Goal: Information Seeking & Learning: Learn about a topic

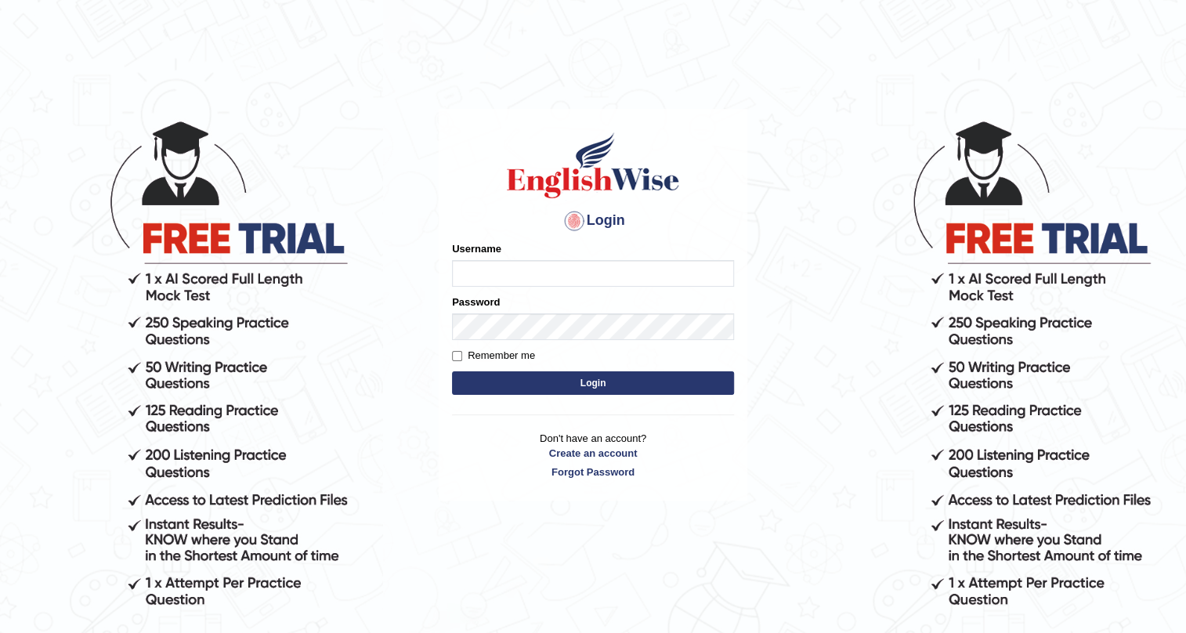
click at [470, 274] on input "Username" at bounding box center [593, 273] width 282 height 27
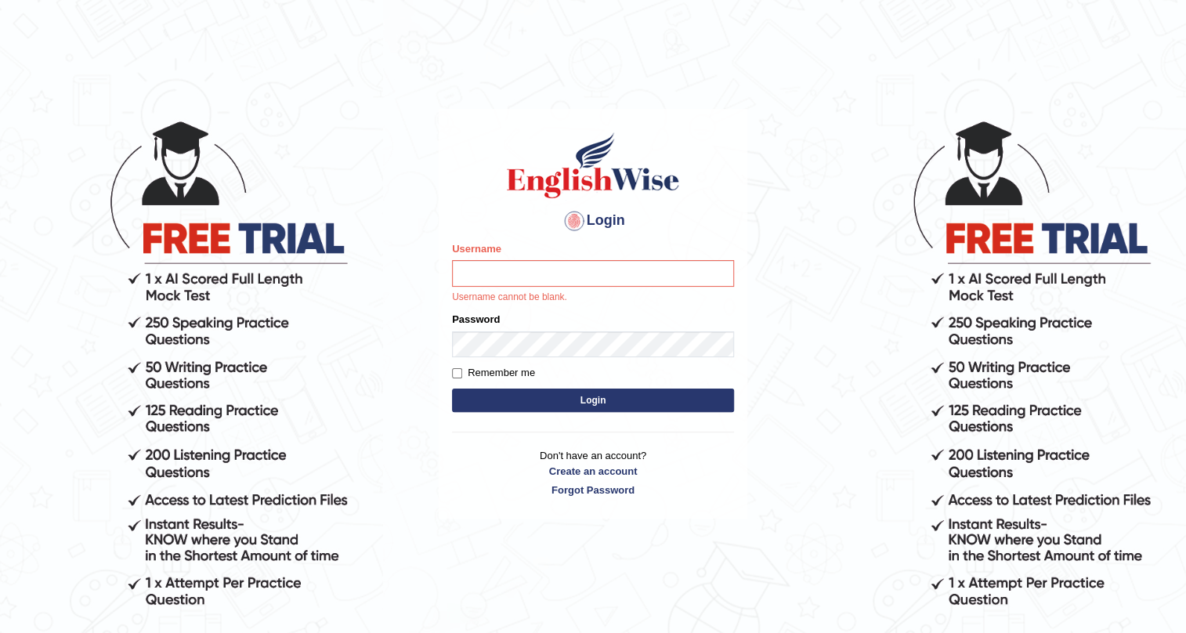
click at [812, 51] on html "Login Please fix the following errors: Username Username cannot be blank. Passw…" at bounding box center [593, 316] width 1186 height 633
click at [478, 277] on input "Username" at bounding box center [593, 273] width 282 height 27
click at [474, 273] on input "Username" at bounding box center [593, 273] width 282 height 27
click at [474, 275] on input "Username" at bounding box center [593, 273] width 282 height 27
click at [474, 276] on input "Username" at bounding box center [593, 273] width 282 height 27
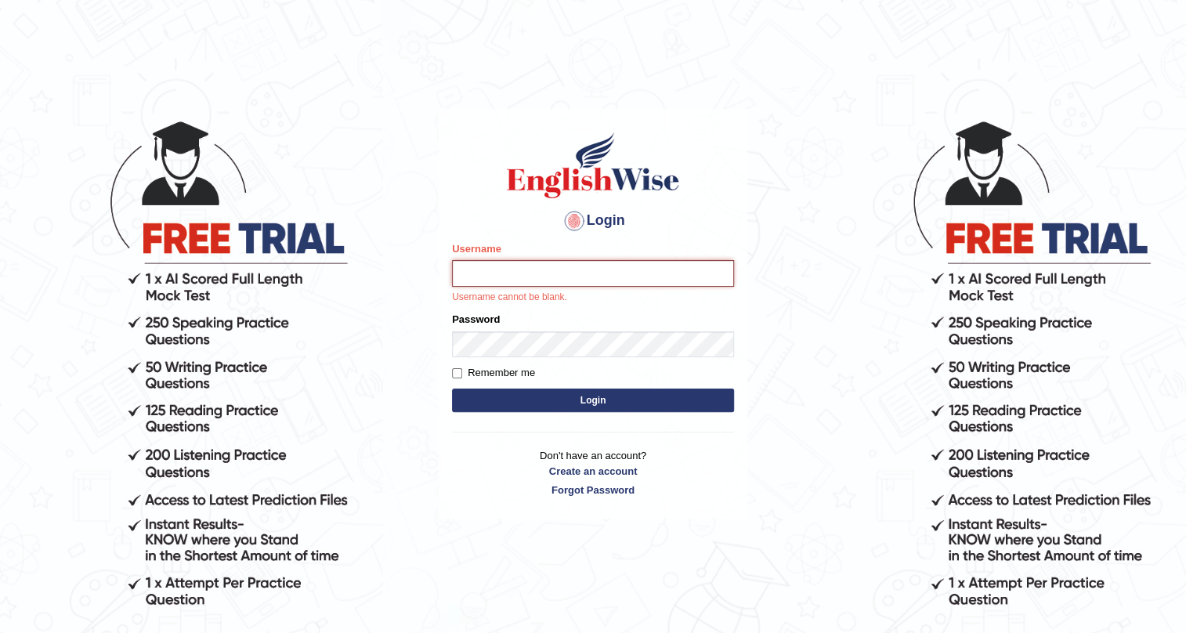
click at [474, 276] on input "Username" at bounding box center [593, 273] width 282 height 27
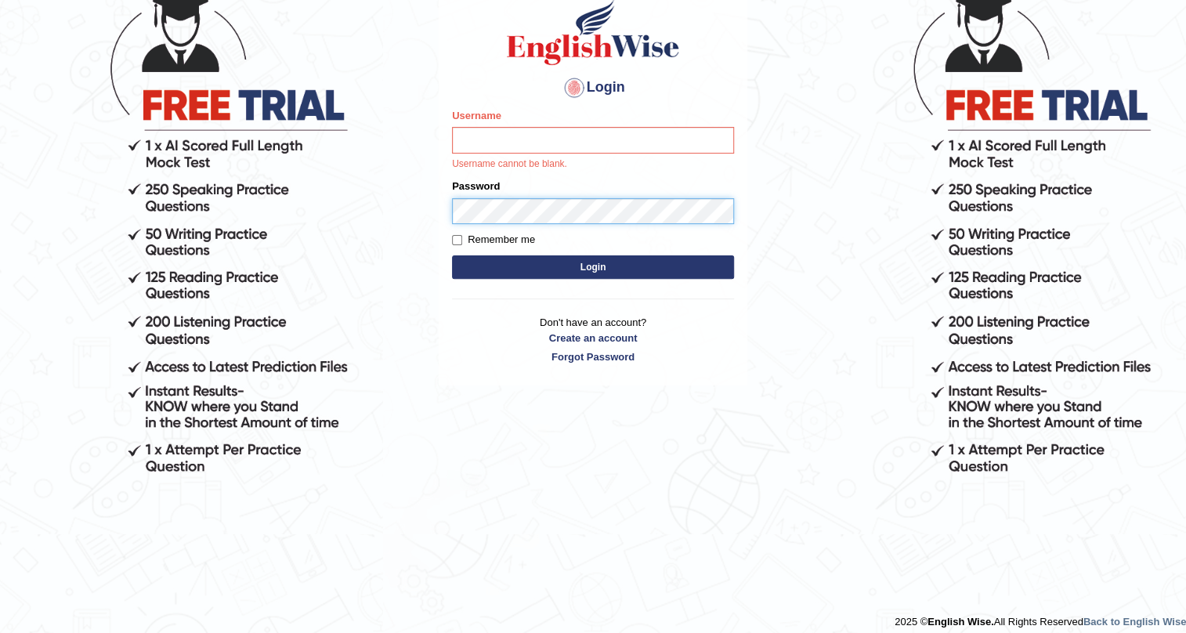
scroll to position [143, 0]
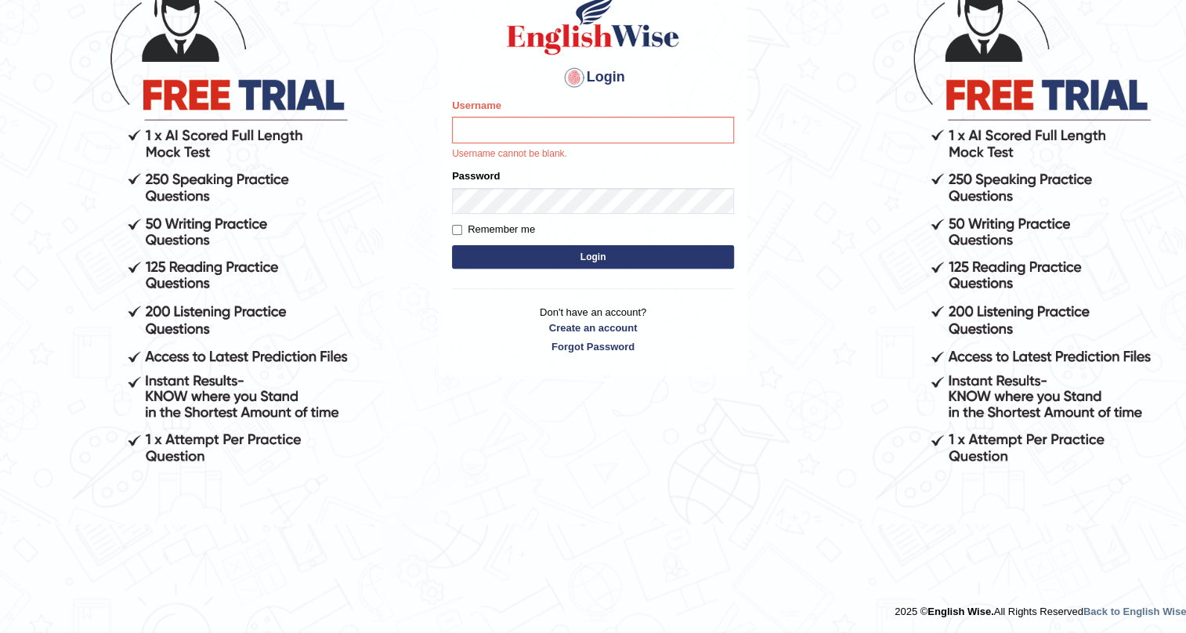
drag, startPoint x: 506, startPoint y: 113, endPoint x: 496, endPoint y: 119, distance: 12.0
click at [505, 114] on div "Username Username cannot be blank." at bounding box center [593, 129] width 282 height 63
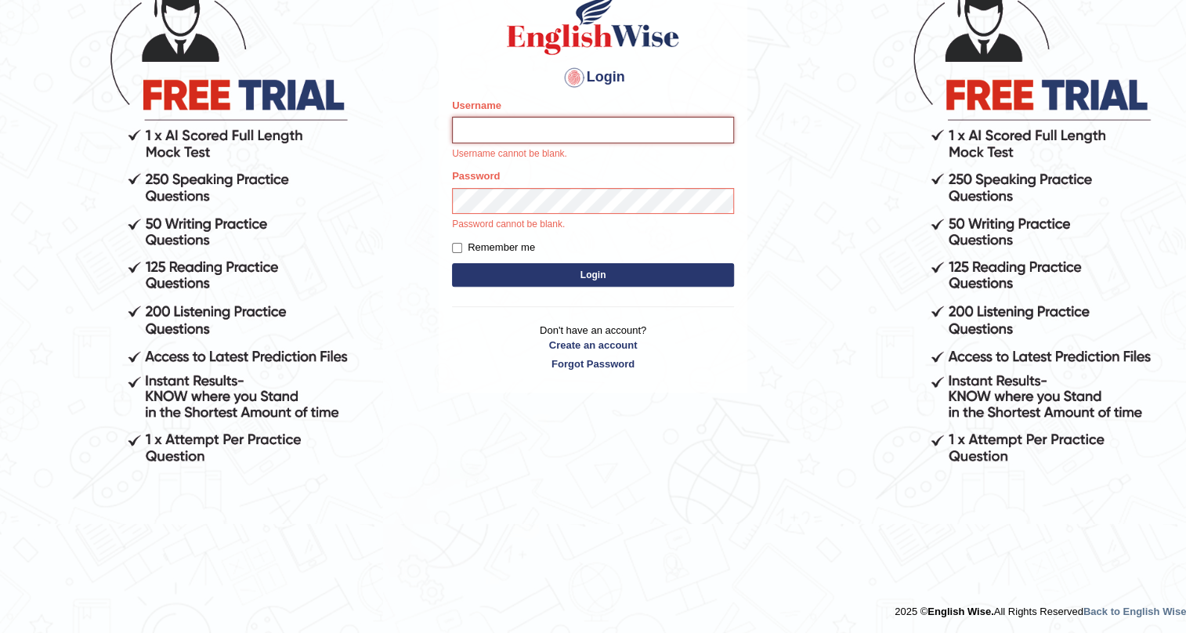
click at [487, 125] on input "Username" at bounding box center [593, 130] width 282 height 27
type input "0415686047"
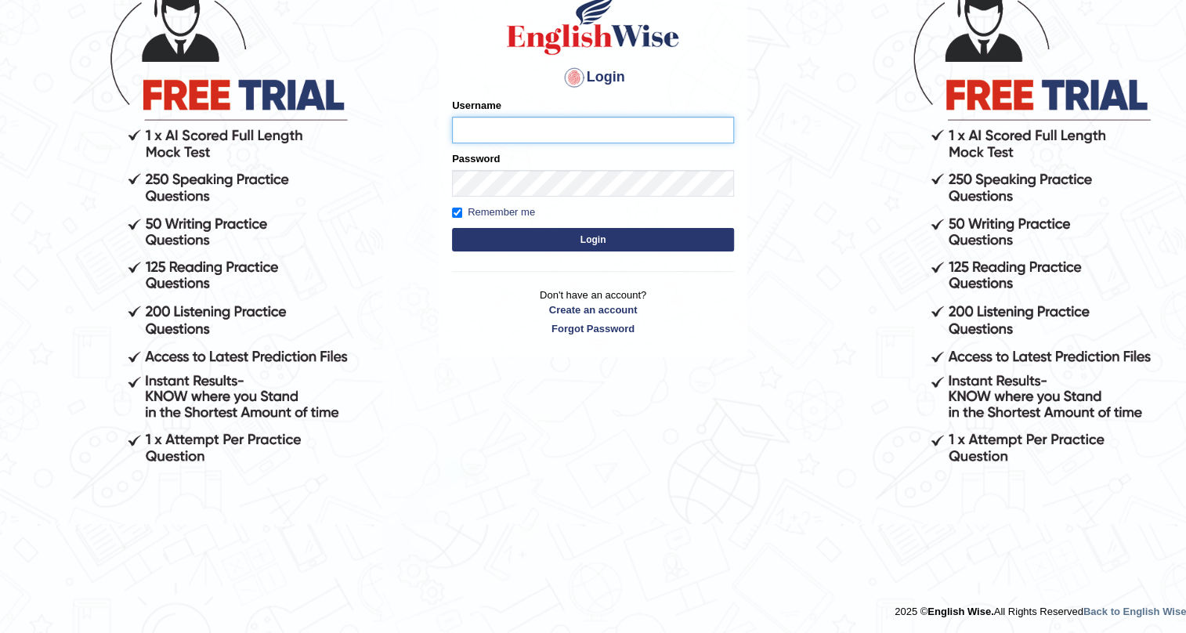
click at [467, 128] on input "Username" at bounding box center [593, 130] width 282 height 27
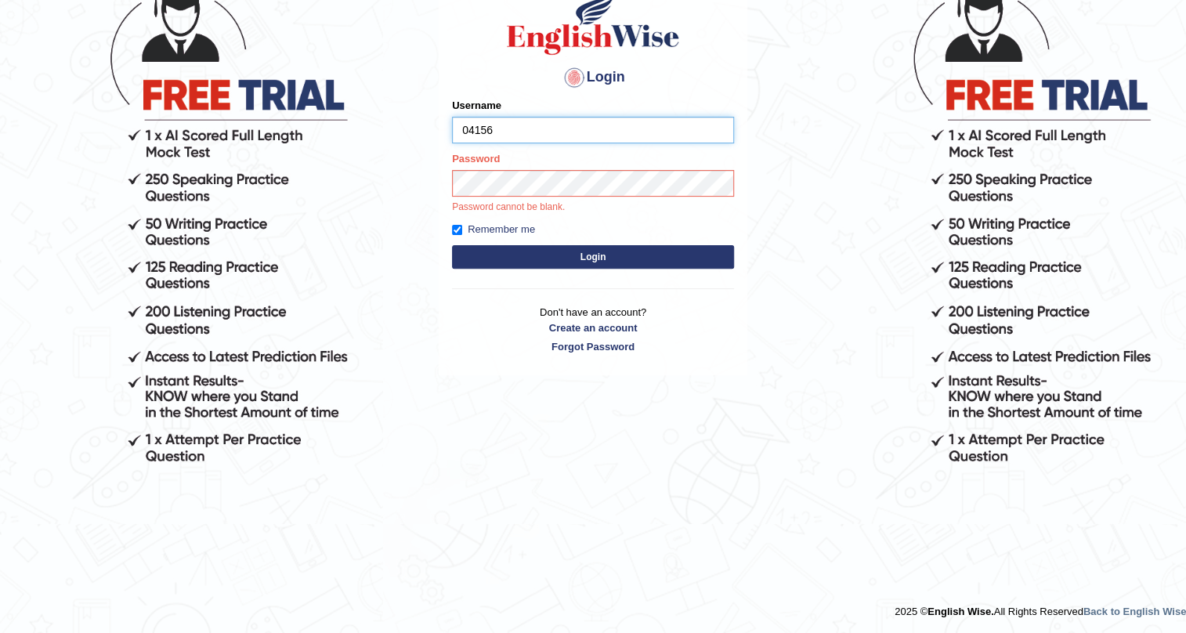
type input "0415686047"
drag, startPoint x: 523, startPoint y: 130, endPoint x: 456, endPoint y: 115, distance: 68.2
click at [456, 115] on div "Username 0415686047" at bounding box center [593, 120] width 282 height 45
click at [554, 260] on button "Login" at bounding box center [593, 257] width 282 height 24
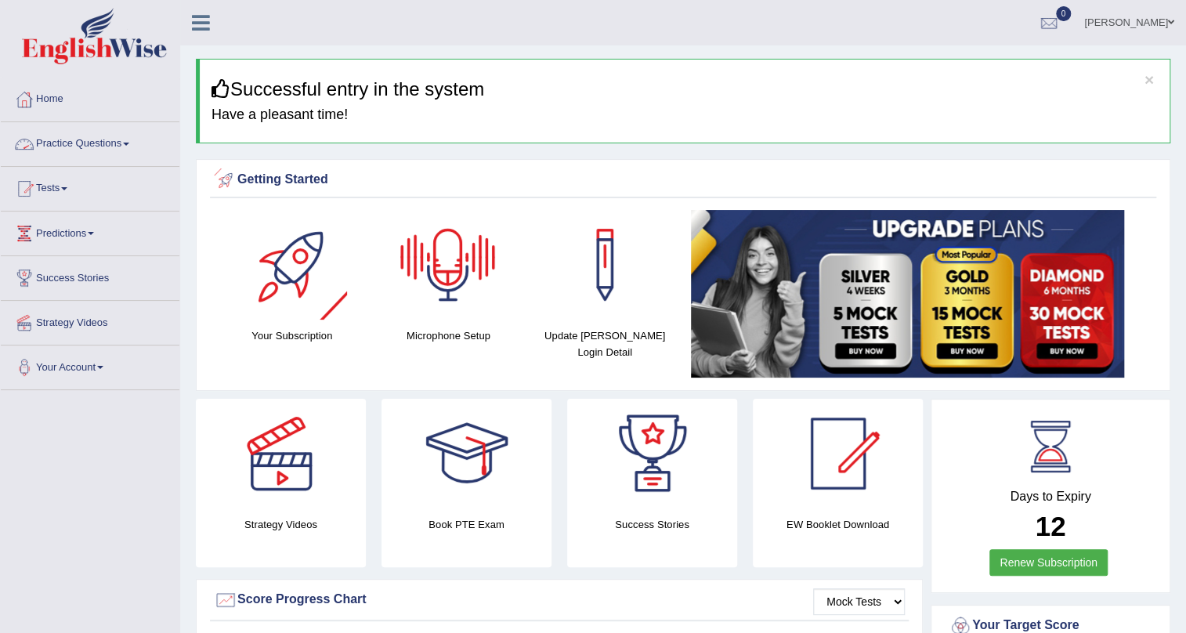
click at [118, 142] on link "Practice Questions" at bounding box center [90, 141] width 179 height 39
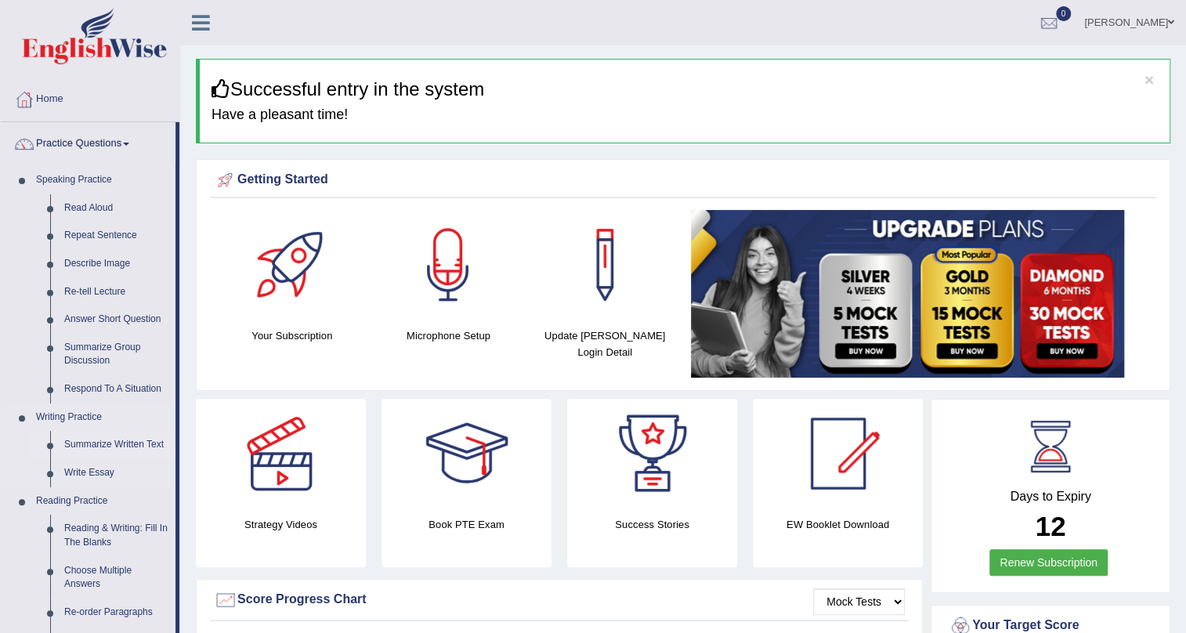
click at [103, 447] on link "Summarize Written Text" at bounding box center [116, 445] width 118 height 28
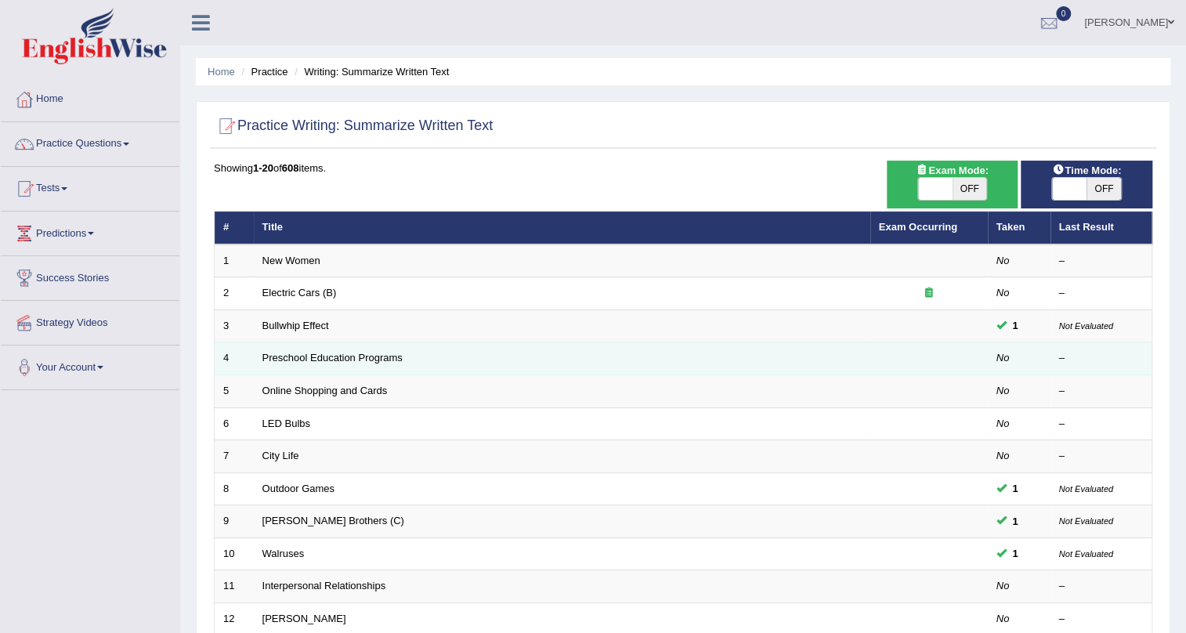
click at [912, 360] on td at bounding box center [929, 358] width 118 height 33
click at [298, 356] on link "Preschool Education Programs" at bounding box center [332, 358] width 140 height 12
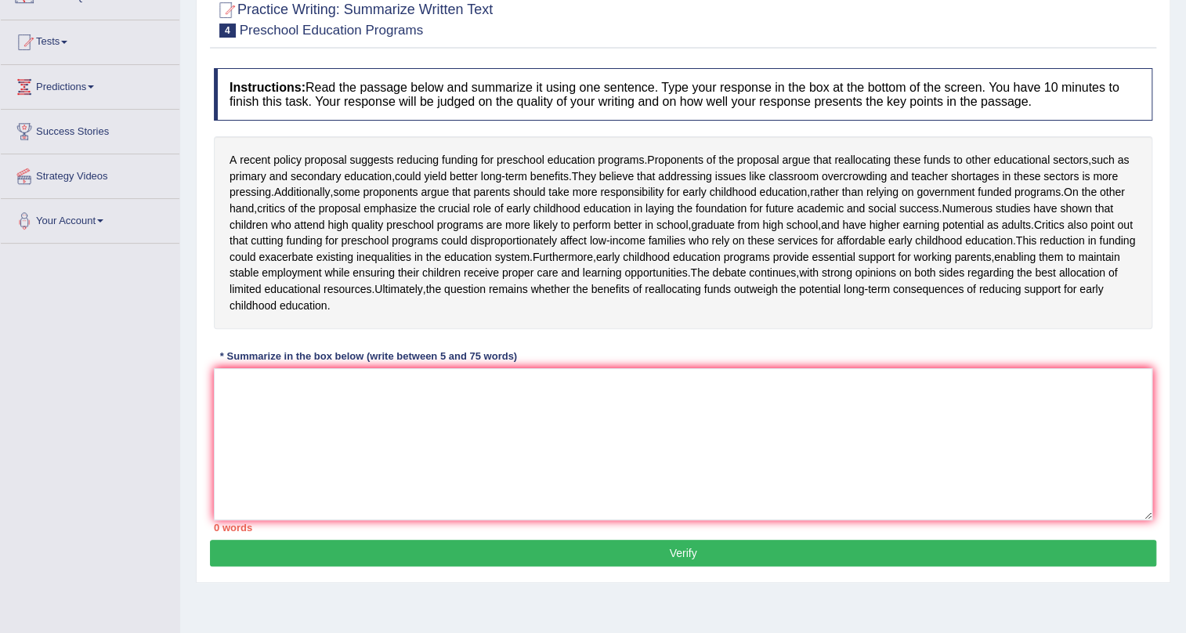
scroll to position [165, 0]
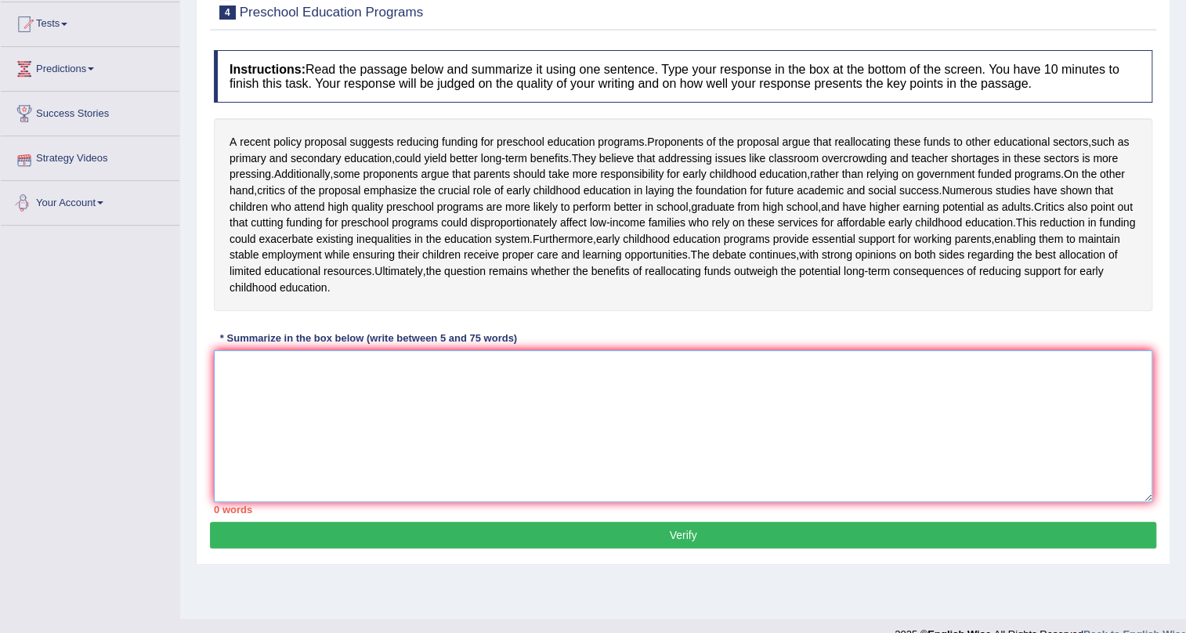
click at [227, 391] on textarea at bounding box center [683, 426] width 939 height 152
type textarea "r"
type textarea "e"
type textarea "r"
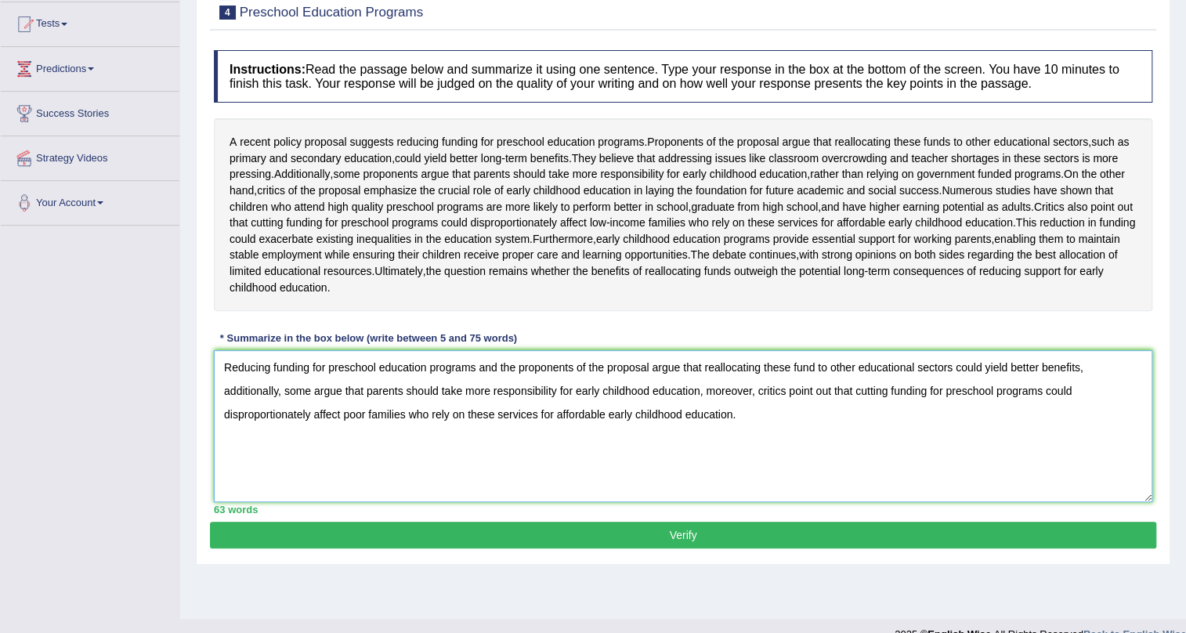
type textarea "Reducing funding for preschool education programs and the proponents of the pro…"
click at [526, 548] on button "Verify" at bounding box center [683, 535] width 946 height 27
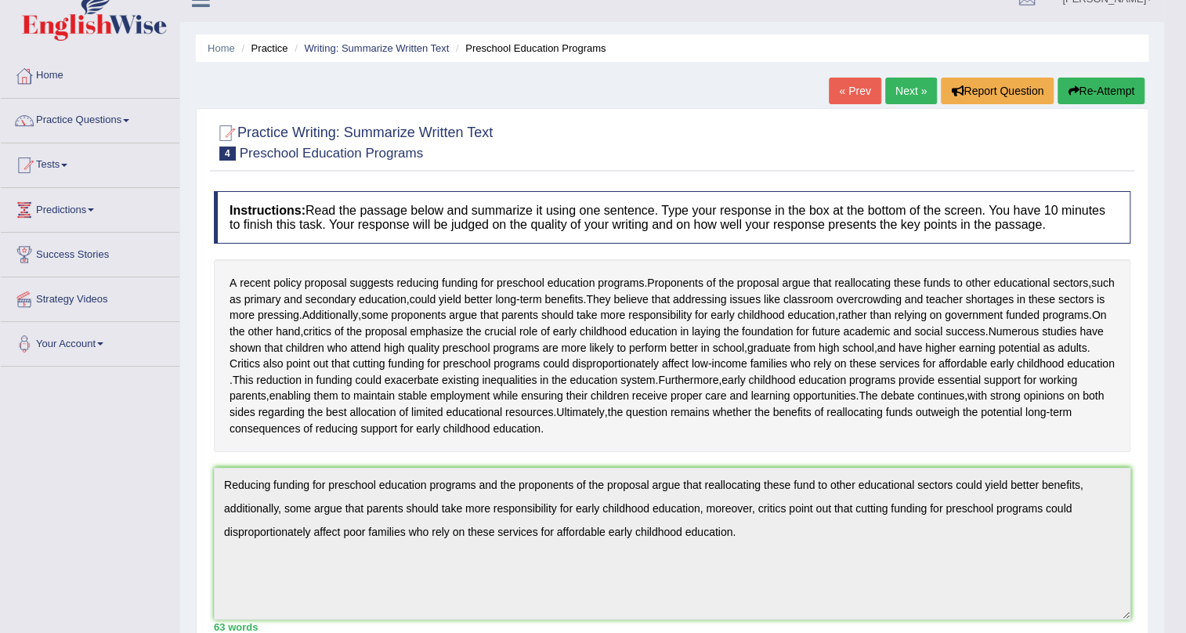
scroll to position [0, 0]
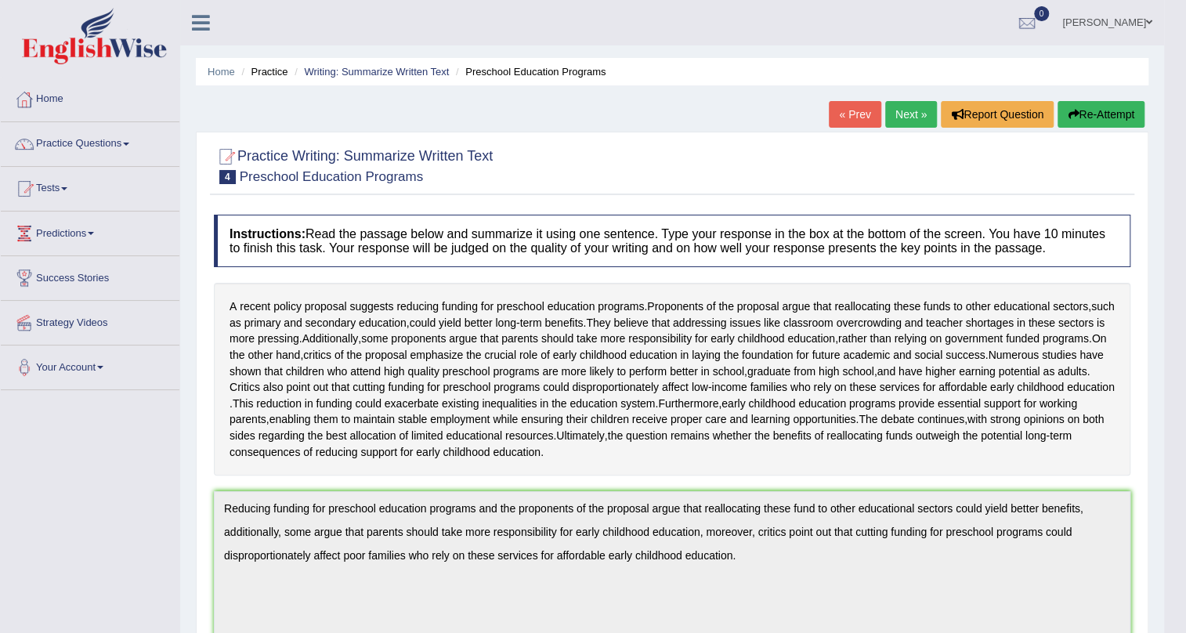
click at [901, 110] on link "Next »" at bounding box center [911, 114] width 52 height 27
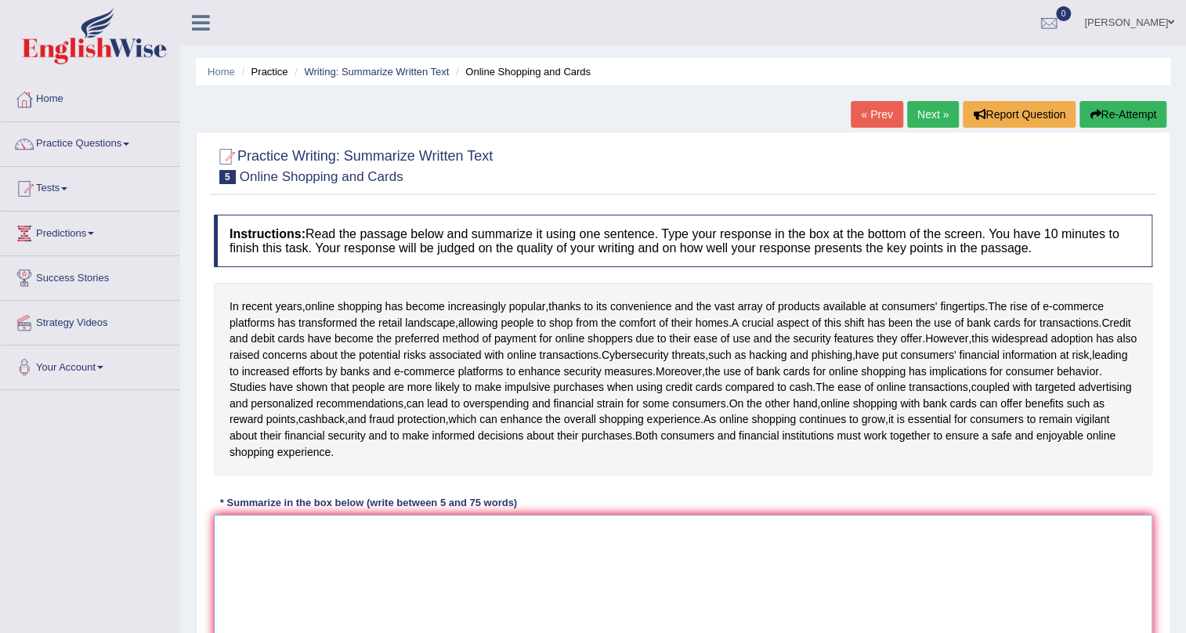
click at [267, 549] on textarea at bounding box center [683, 591] width 939 height 152
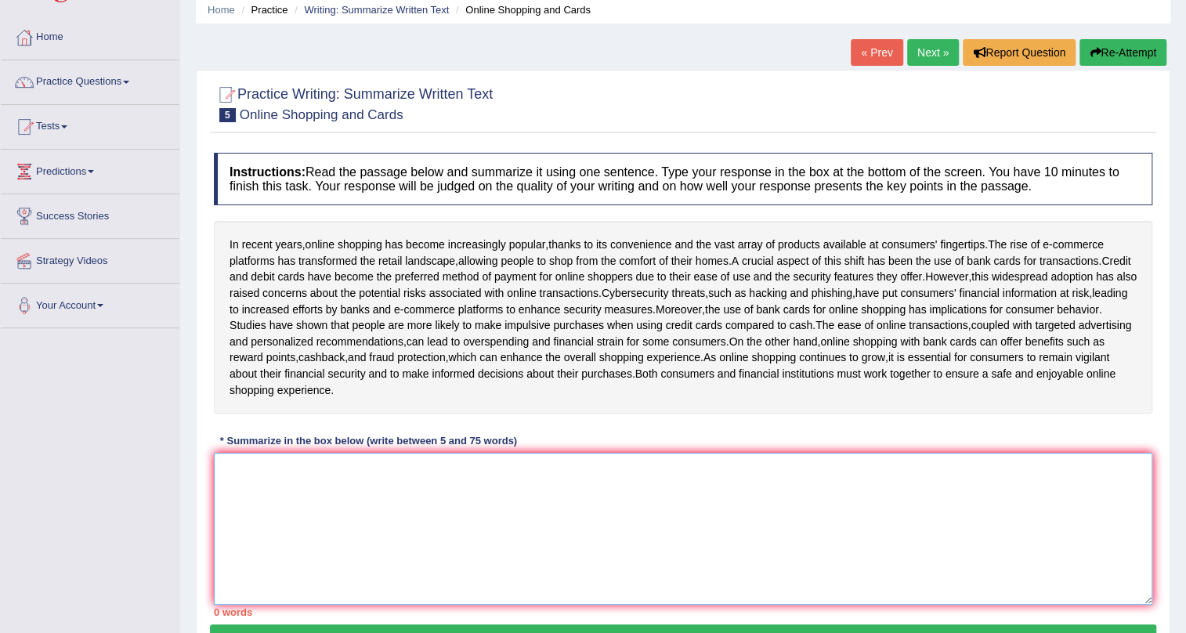
scroll to position [65, 0]
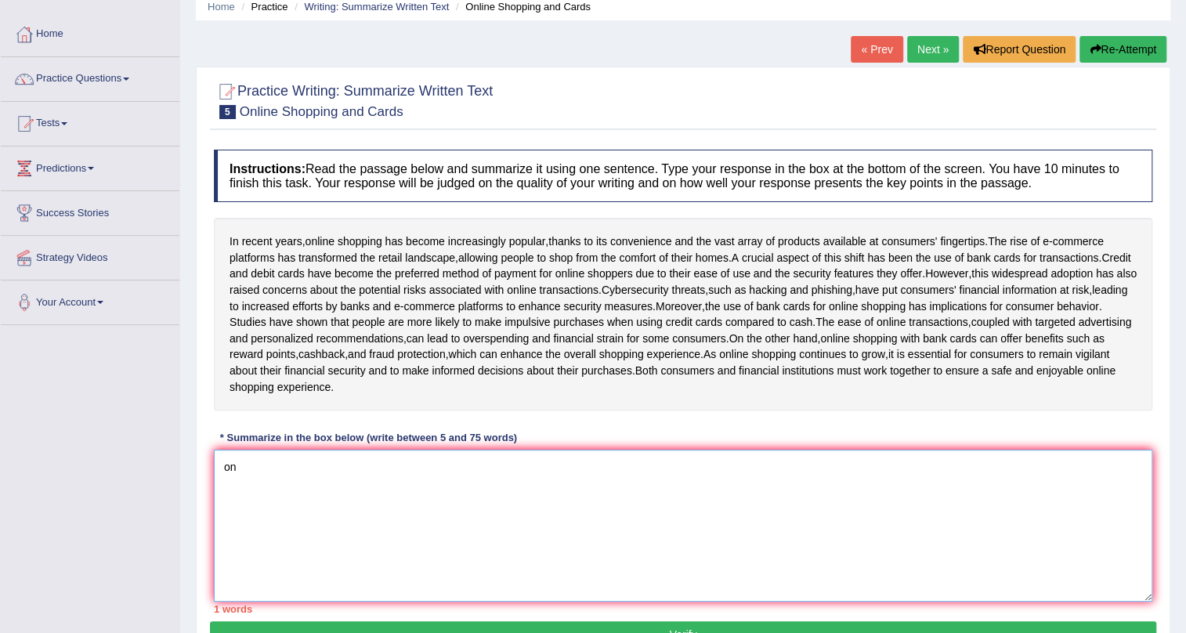
type textarea "o"
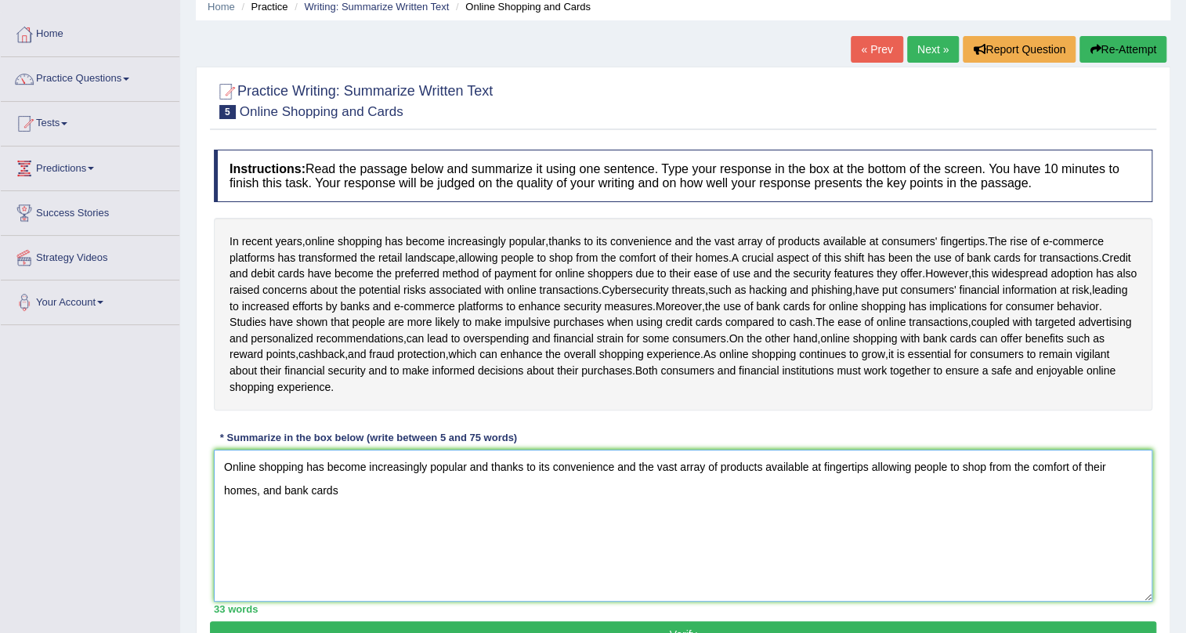
click at [282, 501] on textarea "Online shopping has become increasingly popular and thanks to its convenience a…" at bounding box center [683, 526] width 939 height 152
click at [377, 504] on textarea "Online shopping has become increasingly popular and thanks to its convenience a…" at bounding box center [683, 526] width 939 height 152
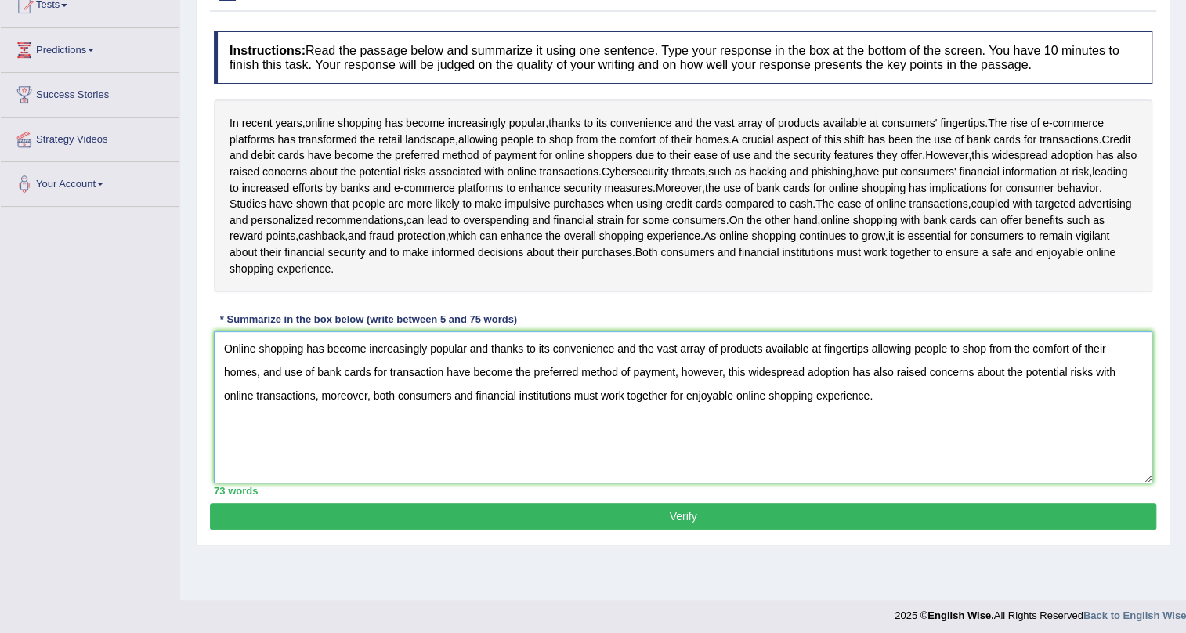
scroll to position [189, 0]
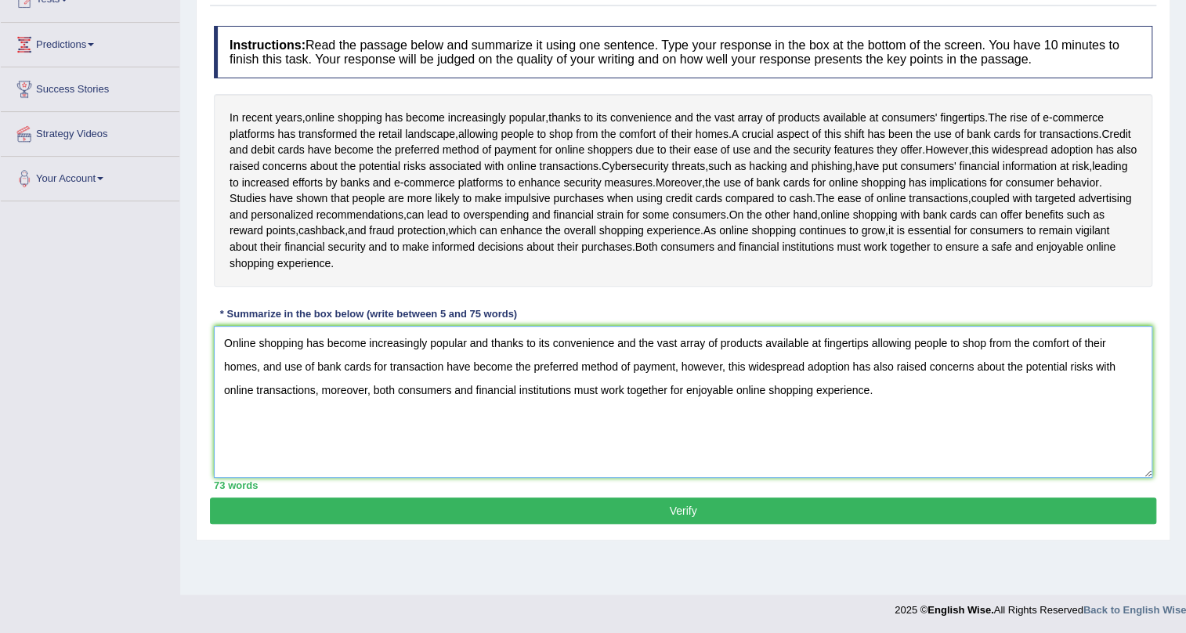
type textarea "Online shopping has become increasingly popular and thanks to its convenience a…"
click at [641, 524] on button "Verify" at bounding box center [683, 510] width 946 height 27
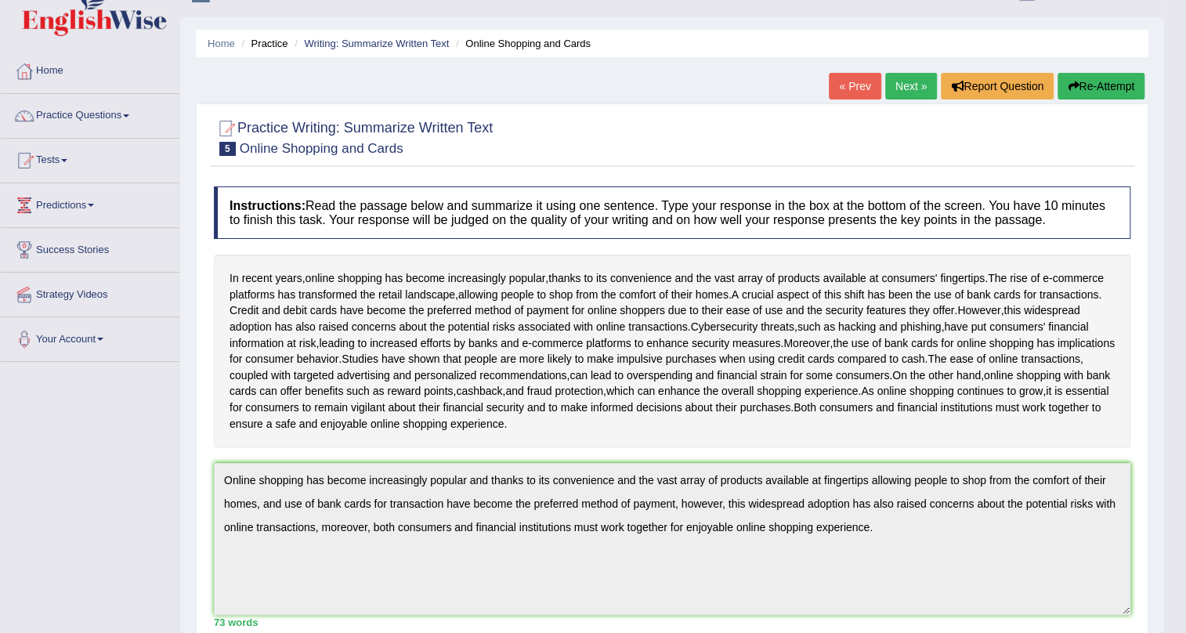
scroll to position [0, 0]
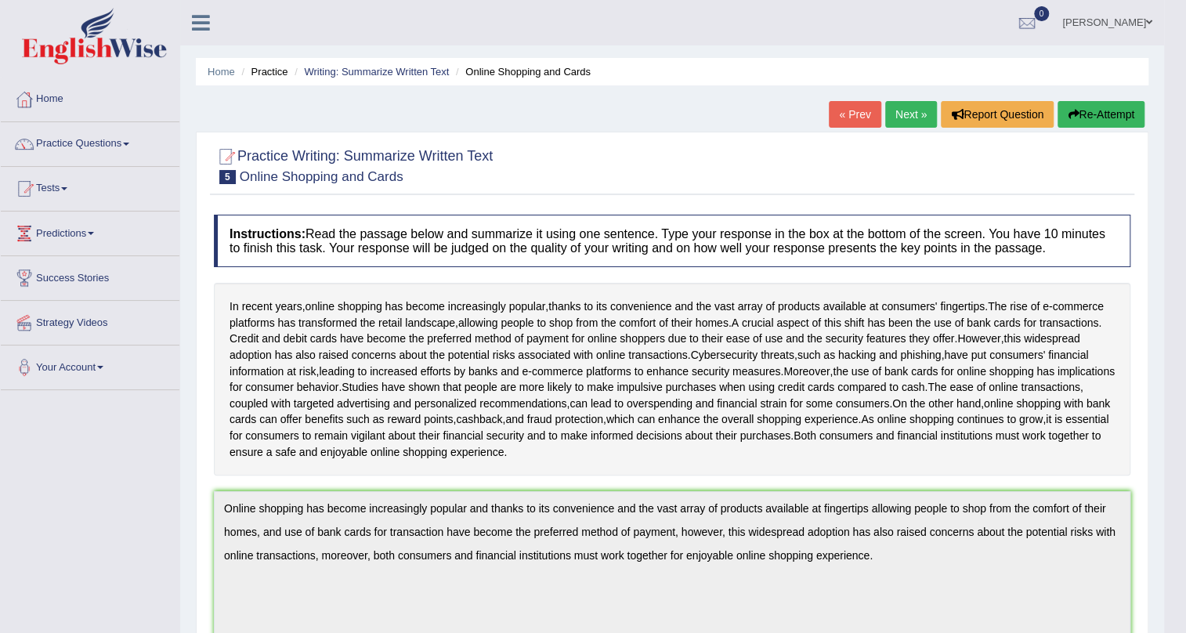
click at [851, 115] on link "« Prev" at bounding box center [855, 114] width 52 height 27
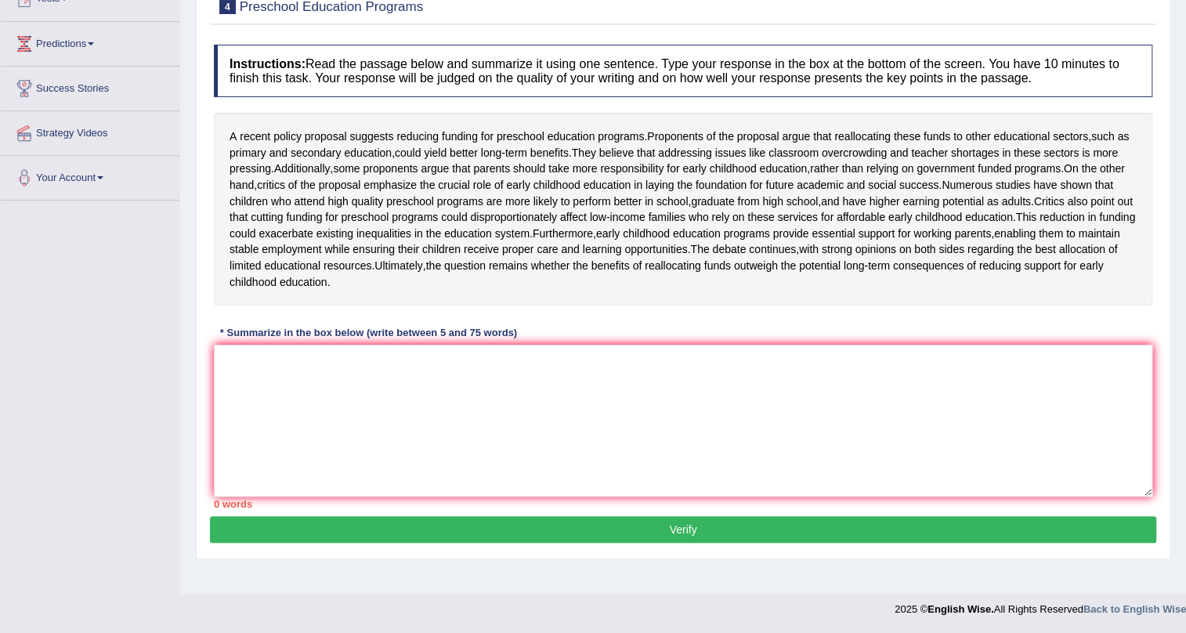
click at [961, 306] on div "A recent policy proposal suggests reducing funding for preschool education prog…" at bounding box center [683, 209] width 939 height 193
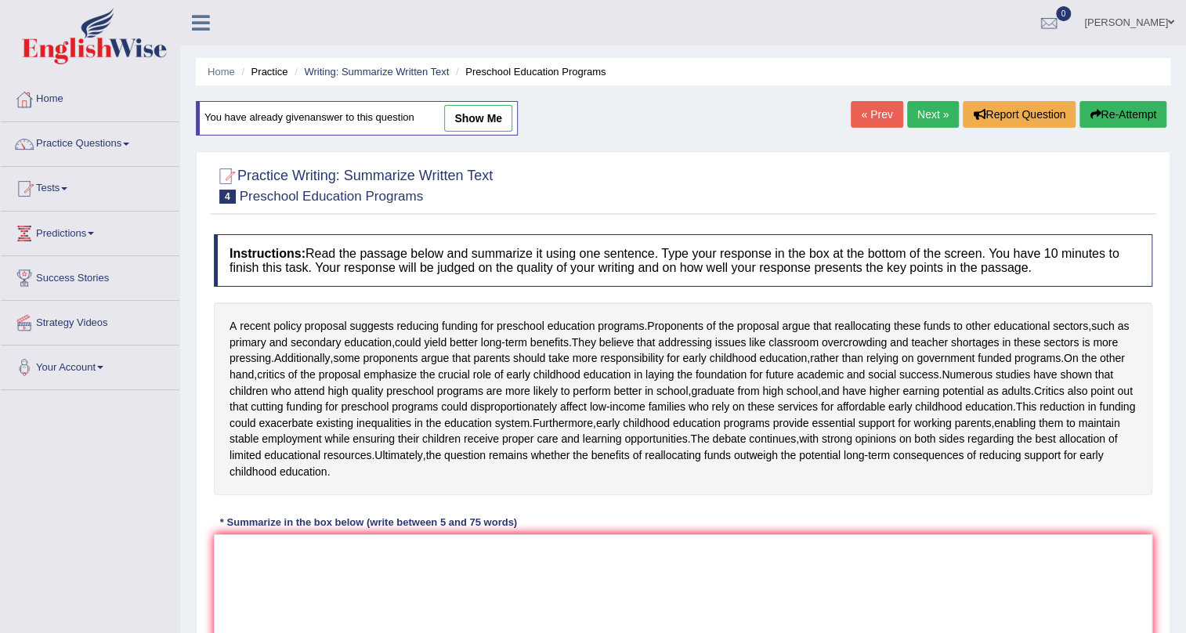
click at [1128, 24] on link "[PERSON_NAME]" at bounding box center [1129, 20] width 114 height 41
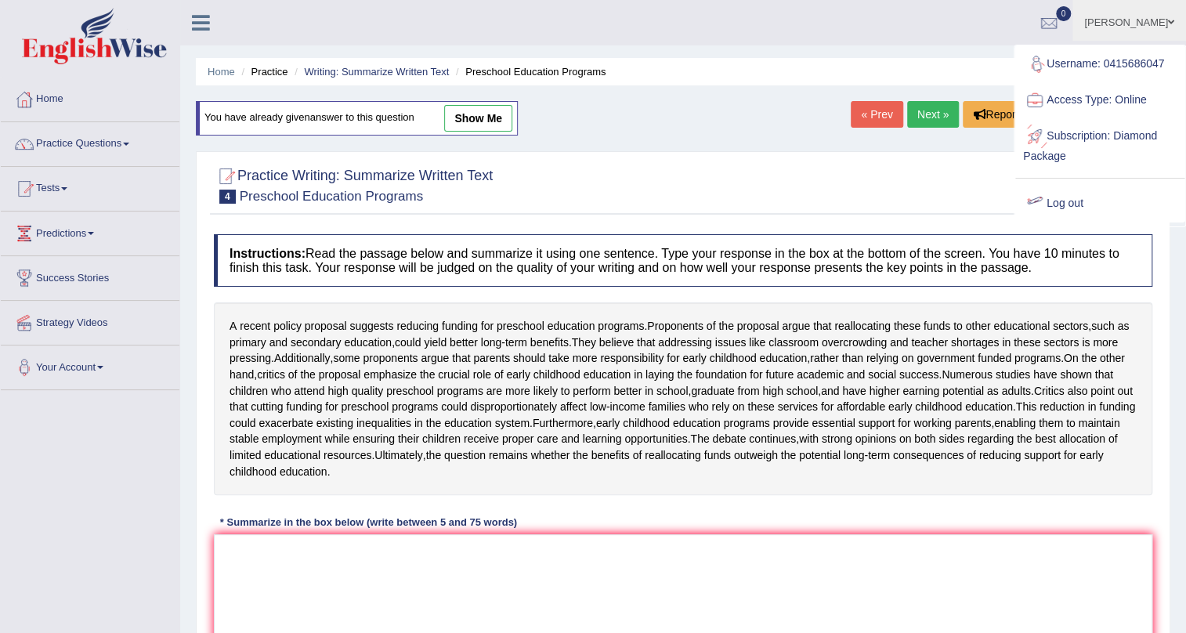
click at [1065, 203] on link "Log out" at bounding box center [1099, 204] width 169 height 36
